Goal: Task Accomplishment & Management: Complete application form

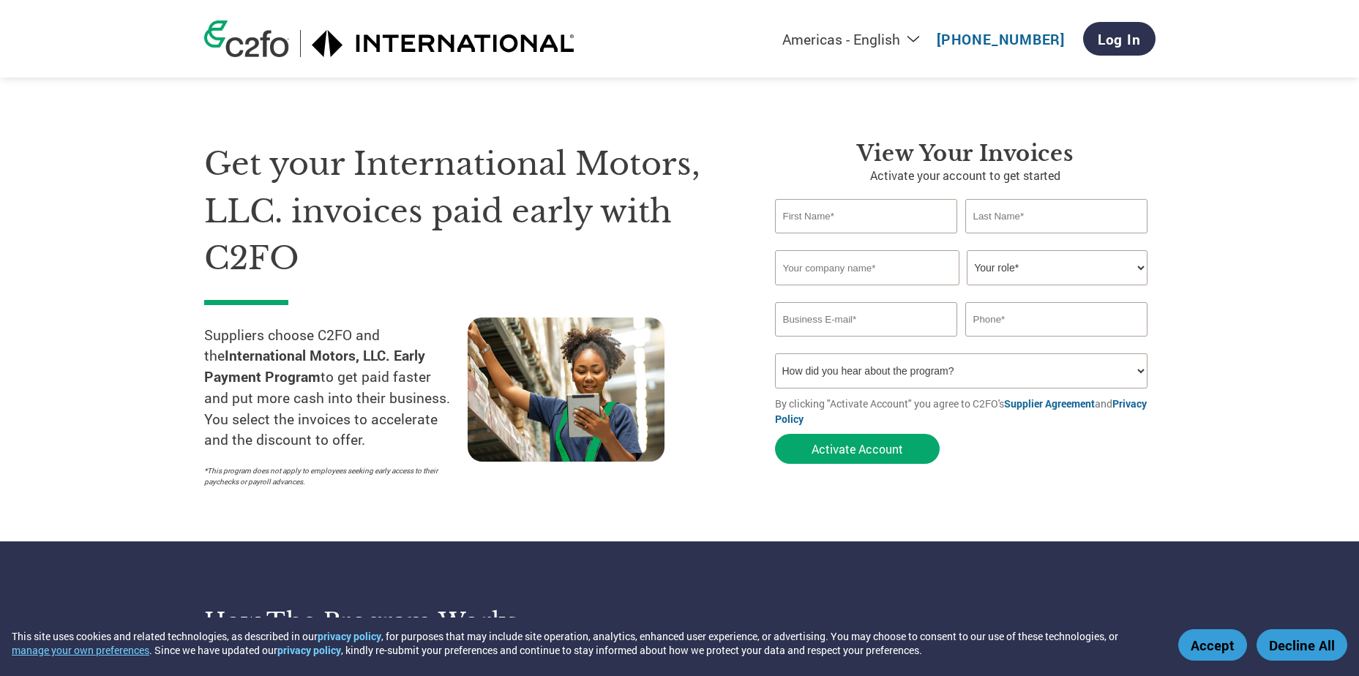
type input "[PERSON_NAME]"
type input "CALSTART, Inc."
type input "[EMAIL_ADDRESS][DOMAIN_NAME]"
type input "7203093948"
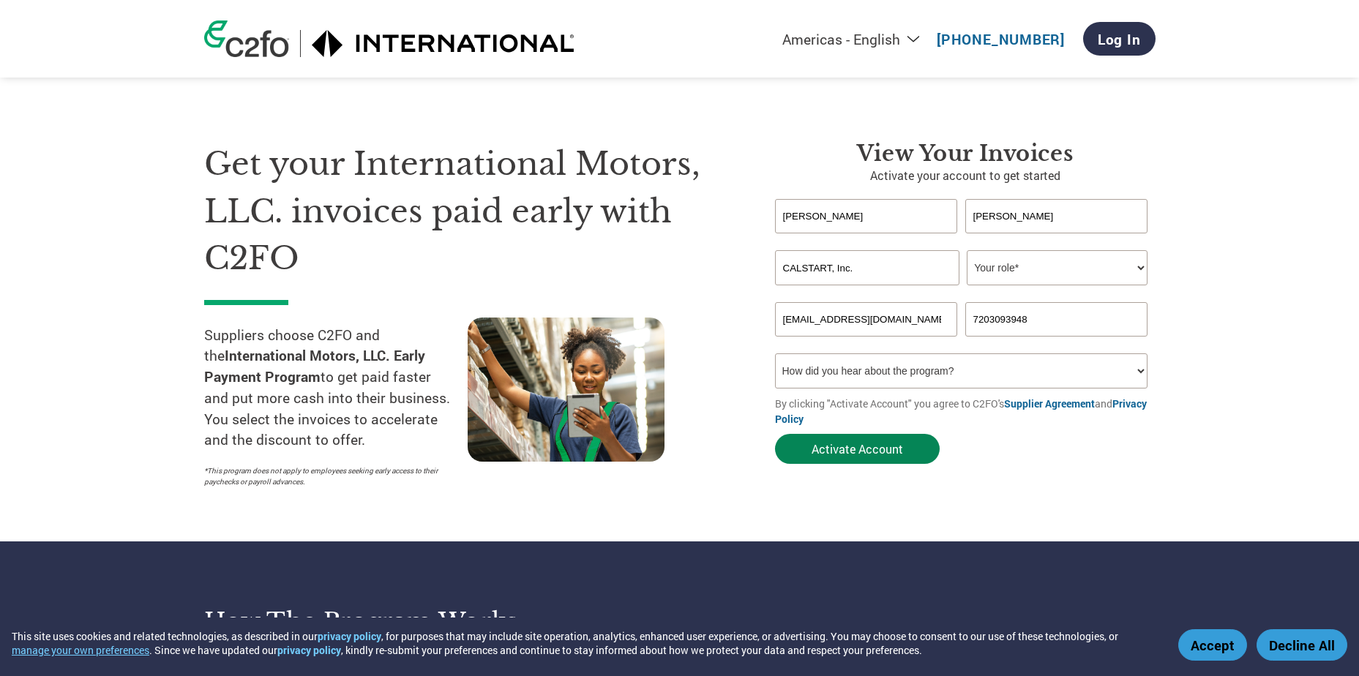
click at [878, 449] on button "Activate Account" at bounding box center [857, 449] width 165 height 30
click at [955, 370] on select "How did you hear about the program? Received a letter Email Social Media Online…" at bounding box center [961, 371] width 373 height 35
select select "Other"
click at [775, 354] on select "How did you hear about the program? Received a letter Email Social Media Online…" at bounding box center [961, 371] width 373 height 35
click at [888, 450] on button "Activate Account" at bounding box center [857, 449] width 165 height 30
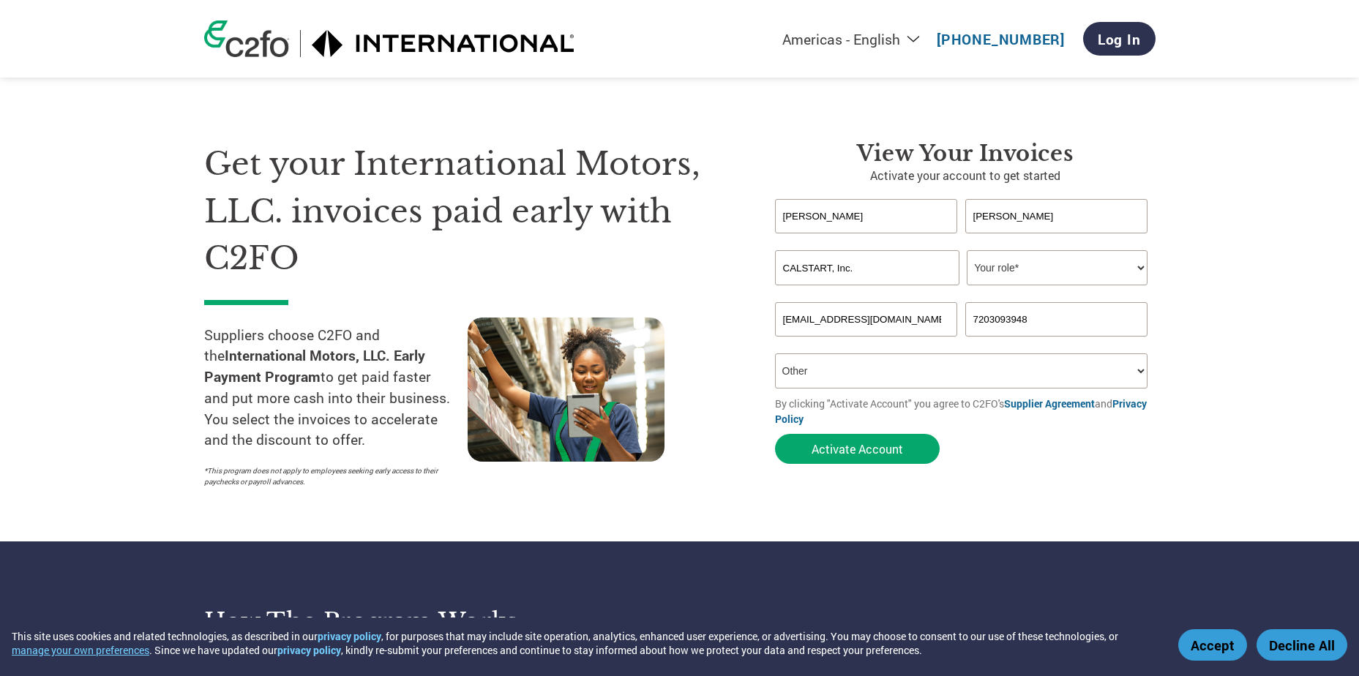
click at [1271, 288] on section "Get your International Motors, LLC. invoices paid early with C2FO Suppliers cho…" at bounding box center [679, 300] width 1359 height 483
click at [1138, 264] on select "Your role* CFO Controller Credit Manager Finance Director Treasurer CEO Preside…" at bounding box center [1057, 267] width 181 height 35
select select "ACCOUNTING"
click at [967, 250] on select "Your role* CFO Controller Credit Manager Finance Director Treasurer CEO Preside…" at bounding box center [1057, 267] width 181 height 35
click at [883, 451] on button "Activate Account" at bounding box center [857, 449] width 165 height 30
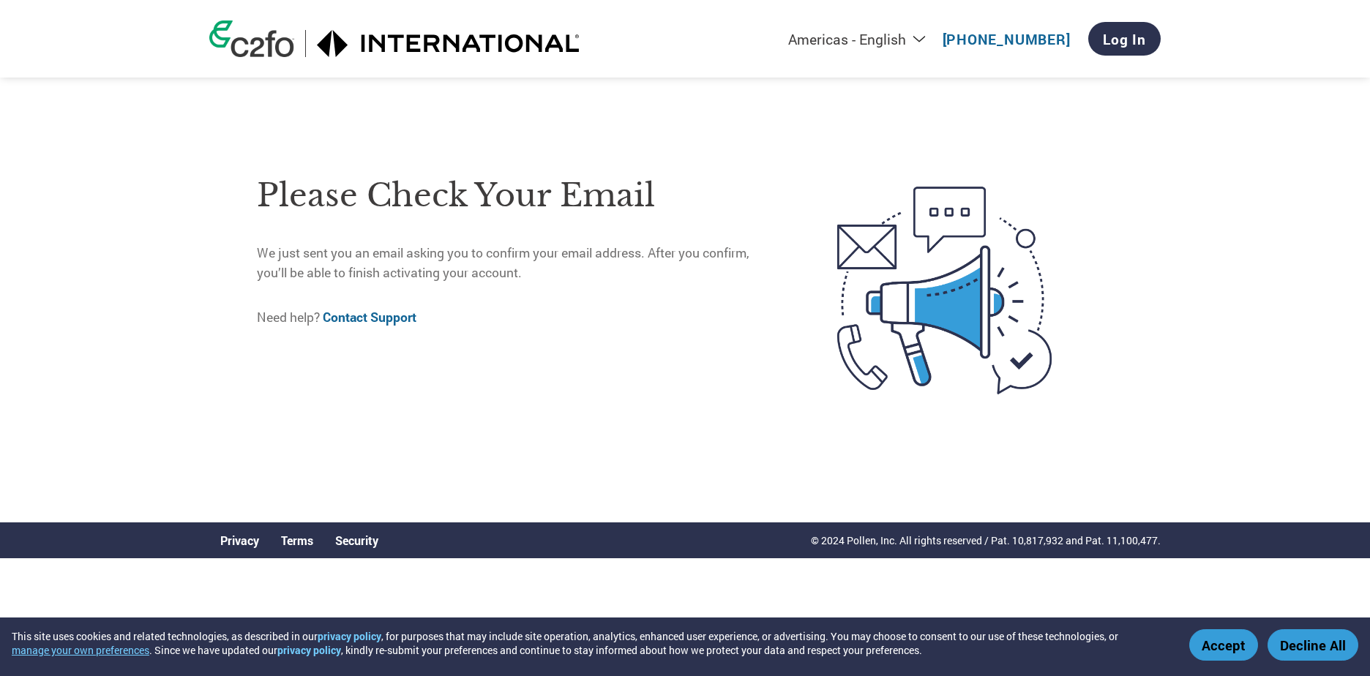
drag, startPoint x: 1074, startPoint y: 40, endPoint x: 970, endPoint y: 46, distance: 104.2
click at [970, 46] on div "Americas - English Américas - Español Américas - Português Amériques - Français…" at bounding box center [871, 39] width 579 height 48
copy link "866.463.6565"
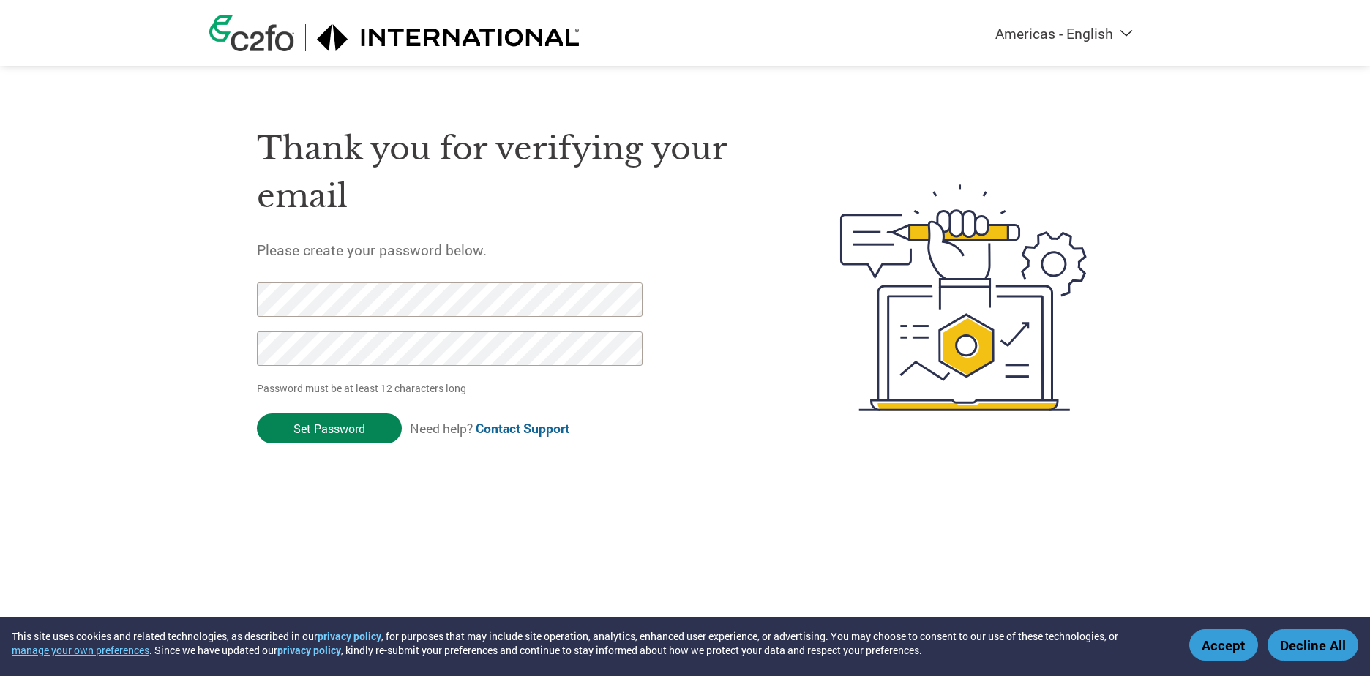
click at [343, 427] on input "Set Password" at bounding box center [329, 429] width 145 height 30
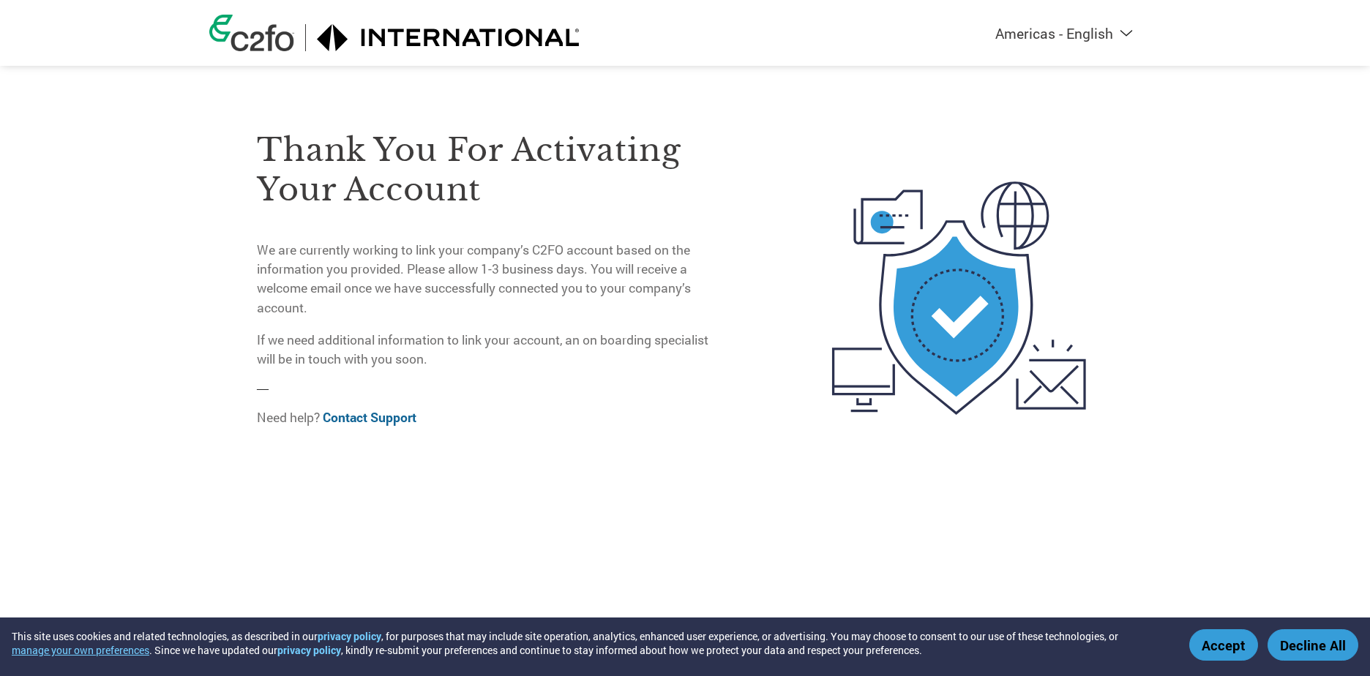
click at [1224, 646] on button "Accept" at bounding box center [1224, 645] width 69 height 31
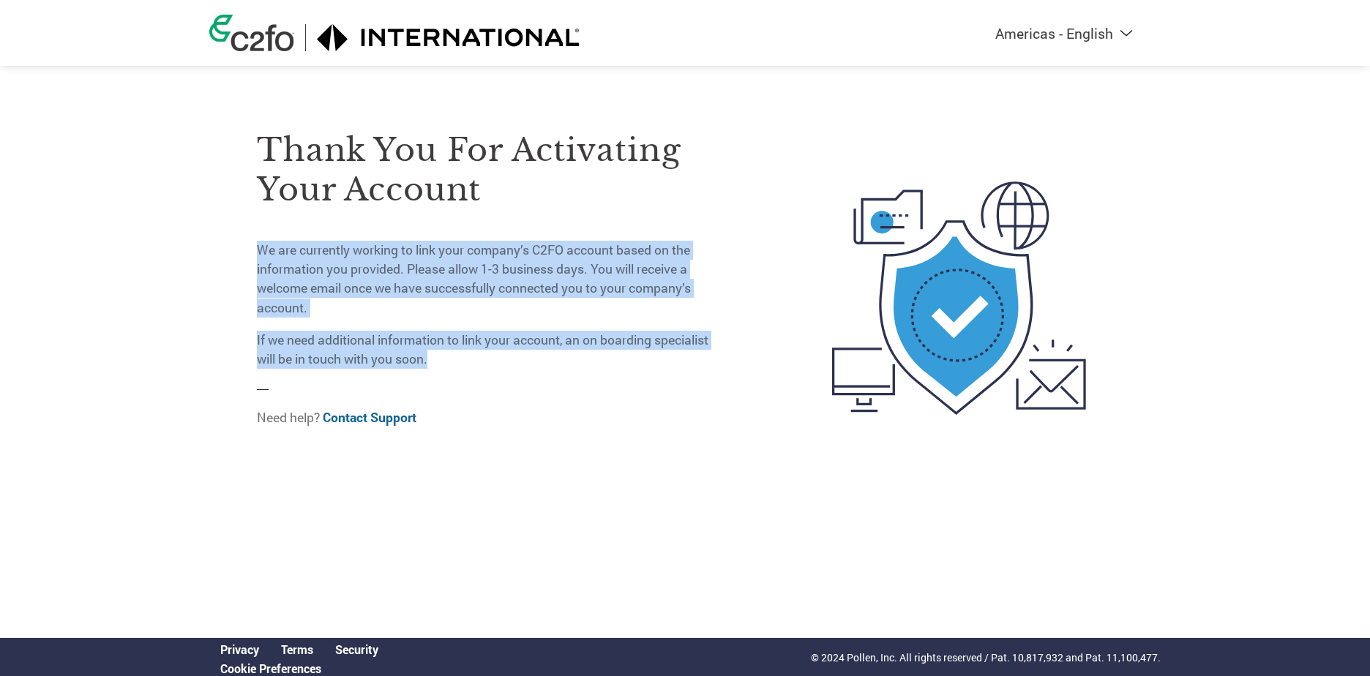
copy div "We are currently working to link your company’s C2FO account based on the infor…"
drag, startPoint x: 261, startPoint y: 245, endPoint x: 464, endPoint y: 364, distance: 234.9
click at [464, 364] on div "Thank you for activating your account We are currently working to link your com…" at bounding box center [685, 298] width 952 height 399
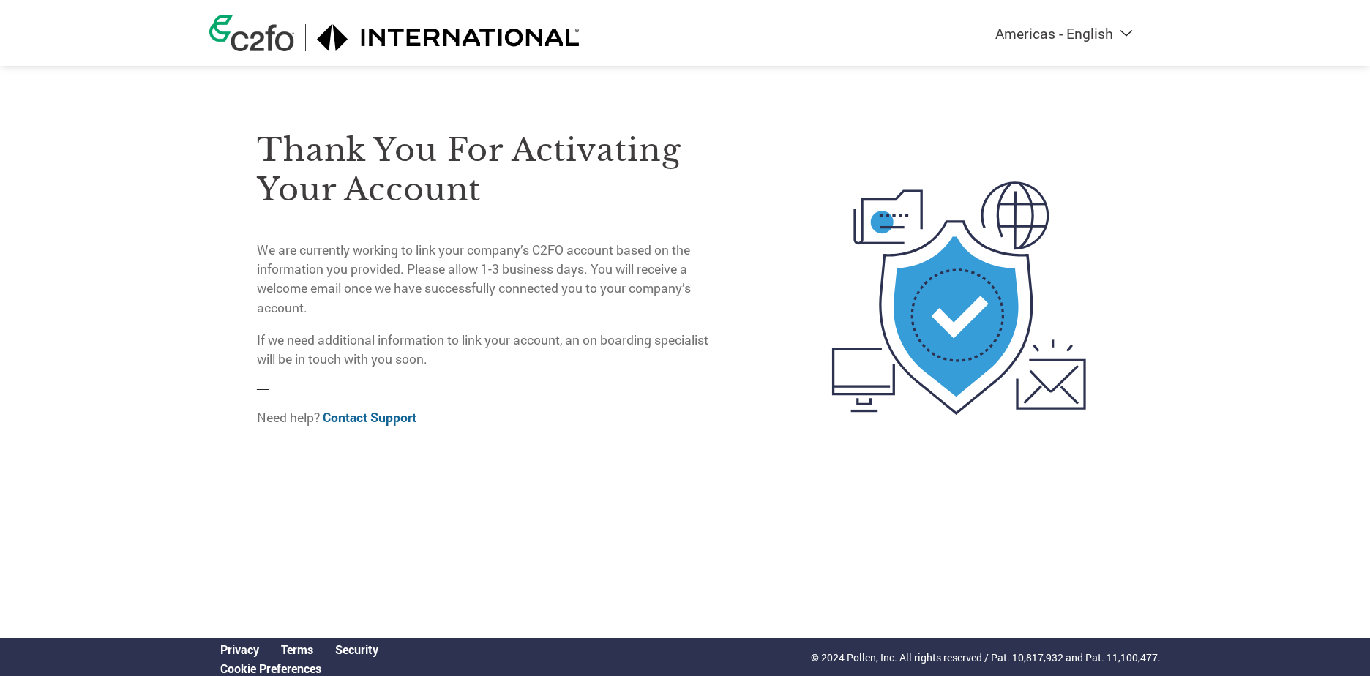
drag, startPoint x: 464, startPoint y: 364, endPoint x: 297, endPoint y: 171, distance: 254.8
click at [315, 190] on h3 "Thank you for activating your account" at bounding box center [488, 169] width 463 height 79
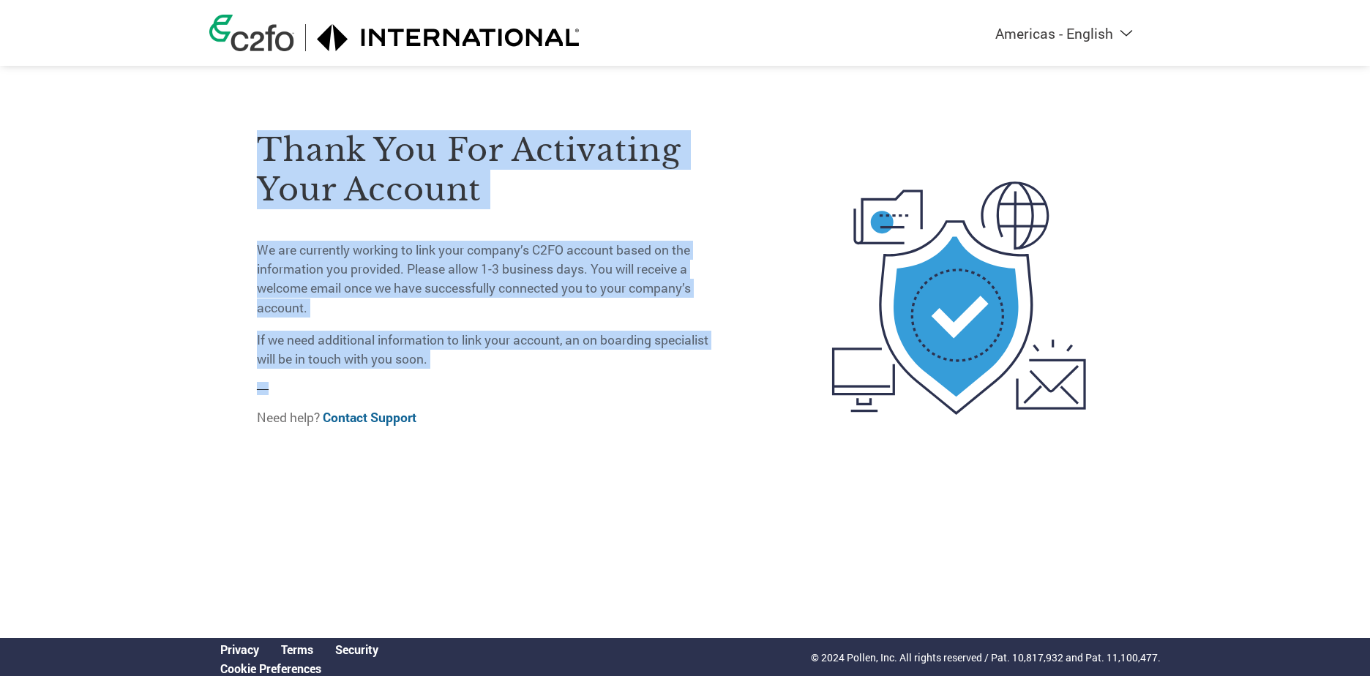
drag, startPoint x: 255, startPoint y: 137, endPoint x: 466, endPoint y: 374, distance: 317.4
click at [466, 374] on div "Thank you for activating your account We are currently working to link your com…" at bounding box center [685, 298] width 952 height 399
copy div "Thank you for activating your account We are currently working to link your com…"
